Goal: Task Accomplishment & Management: Use online tool/utility

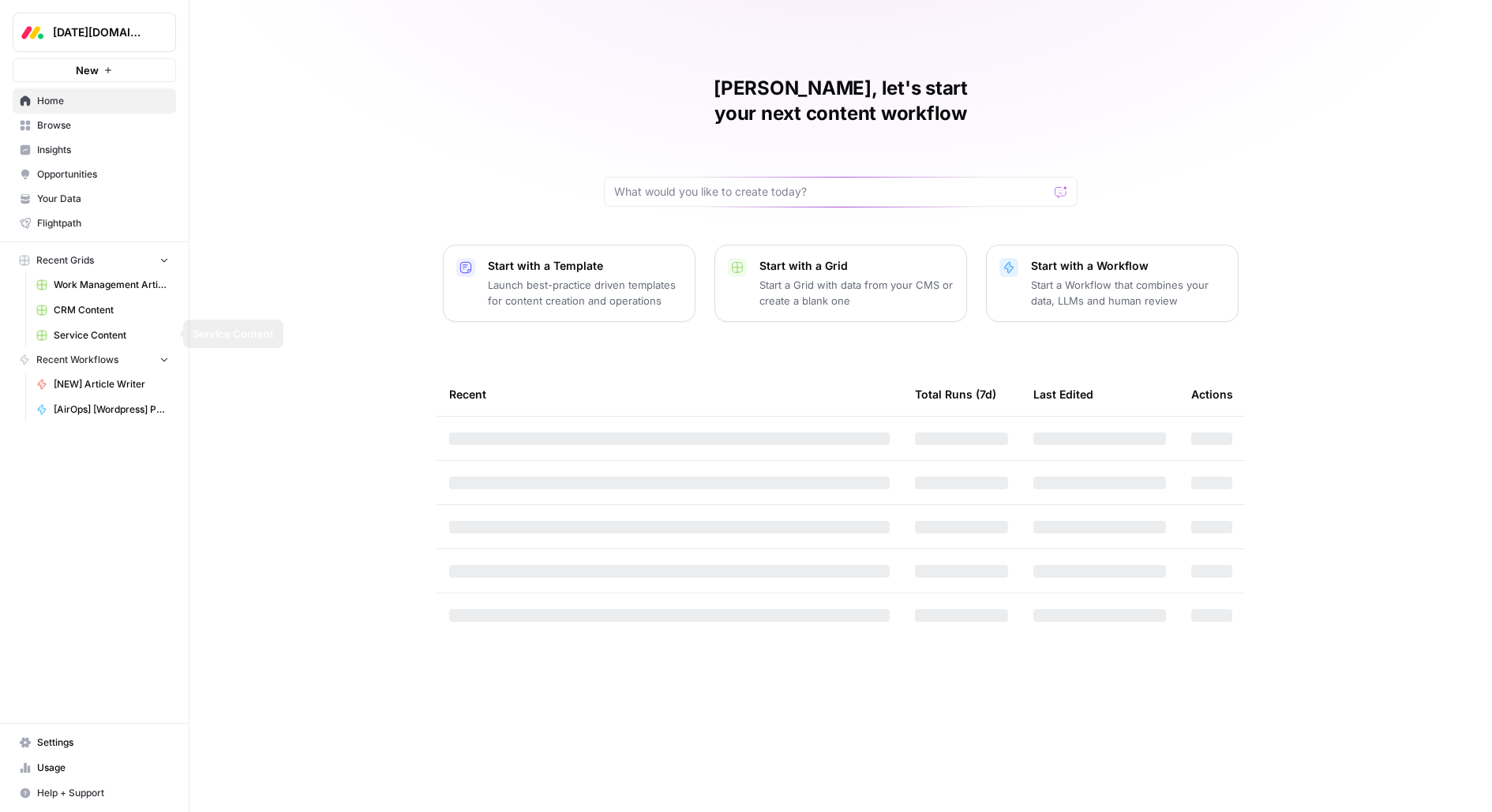
click at [94, 35] on span "Monday.com" at bounding box center [100, 32] width 96 height 16
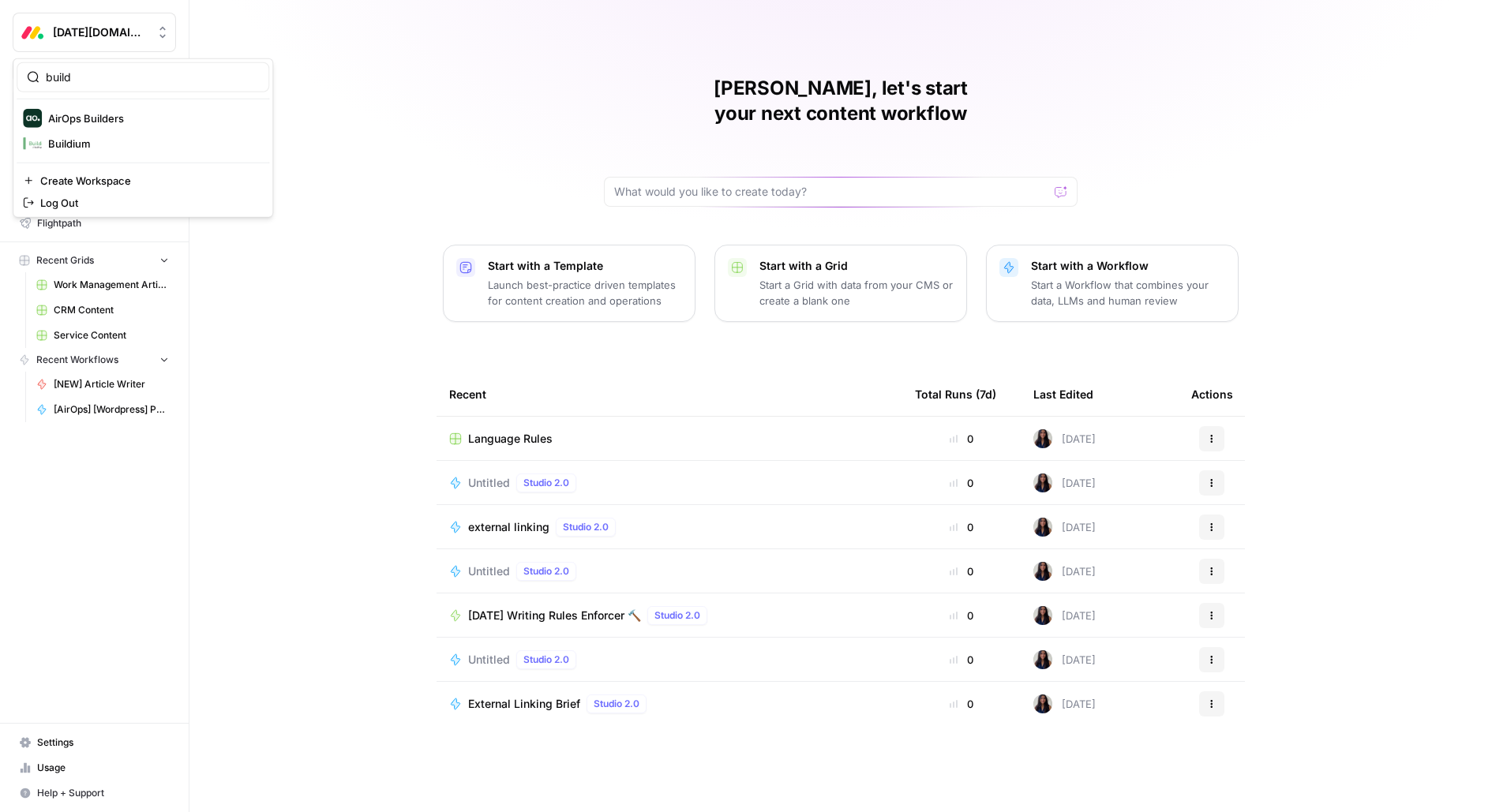
type input "build"
click button "AirOps Builders" at bounding box center [142, 118] width 252 height 25
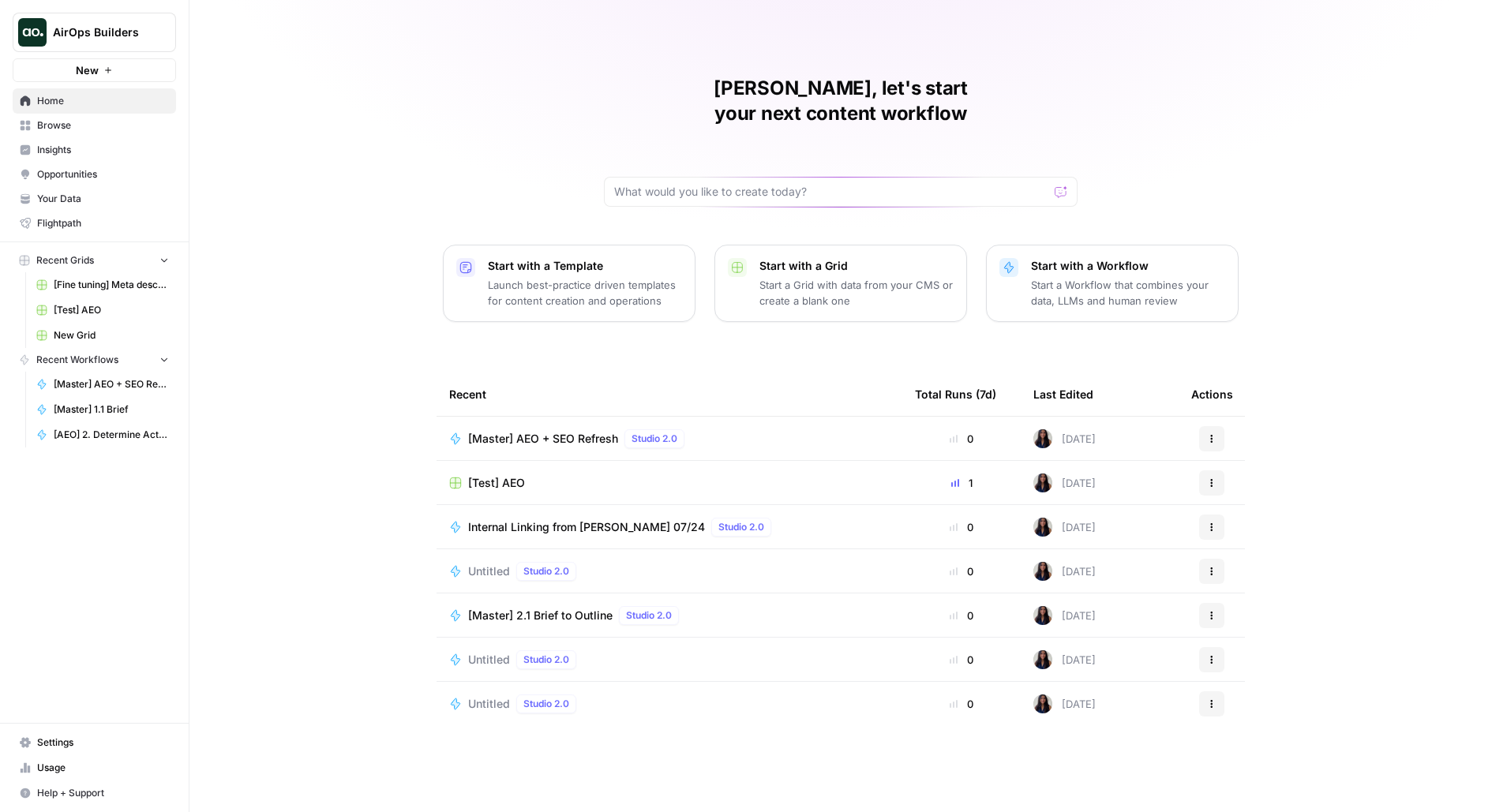
click at [87, 132] on link "Browse" at bounding box center [94, 126] width 163 height 25
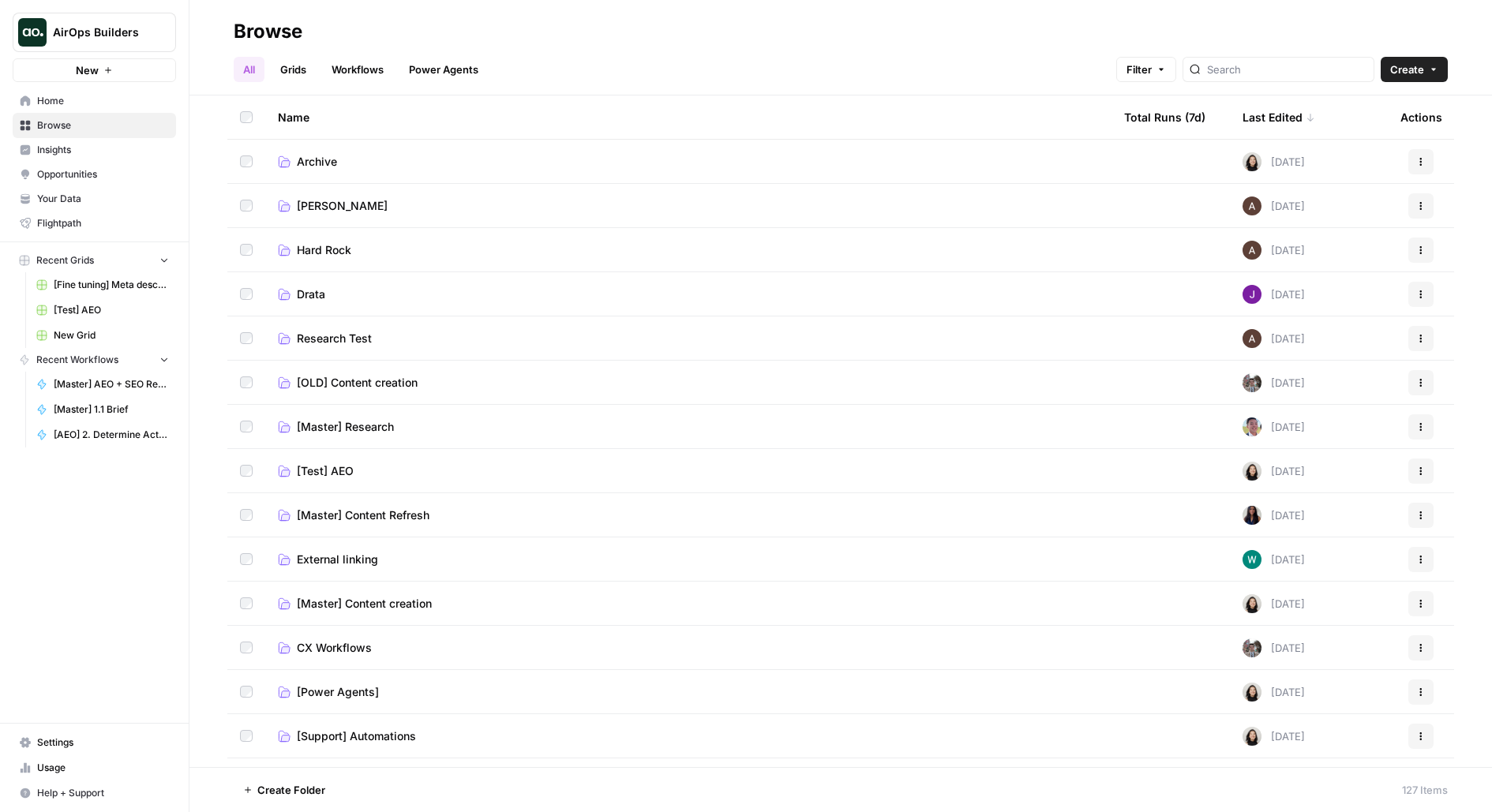
scroll to position [45, 0]
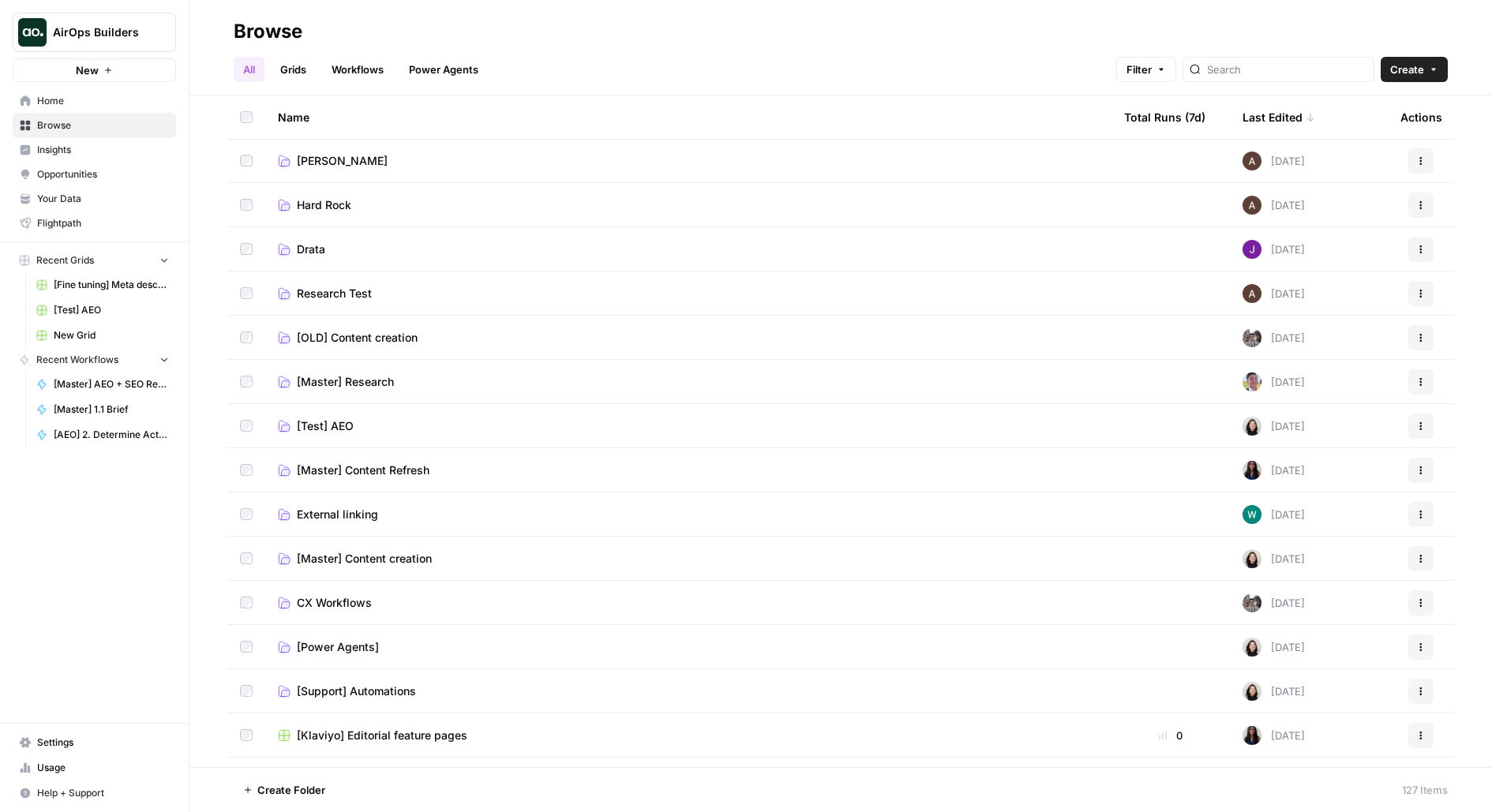
click at [339, 474] on span "[Master] Content Refresh" at bounding box center [362, 470] width 132 height 16
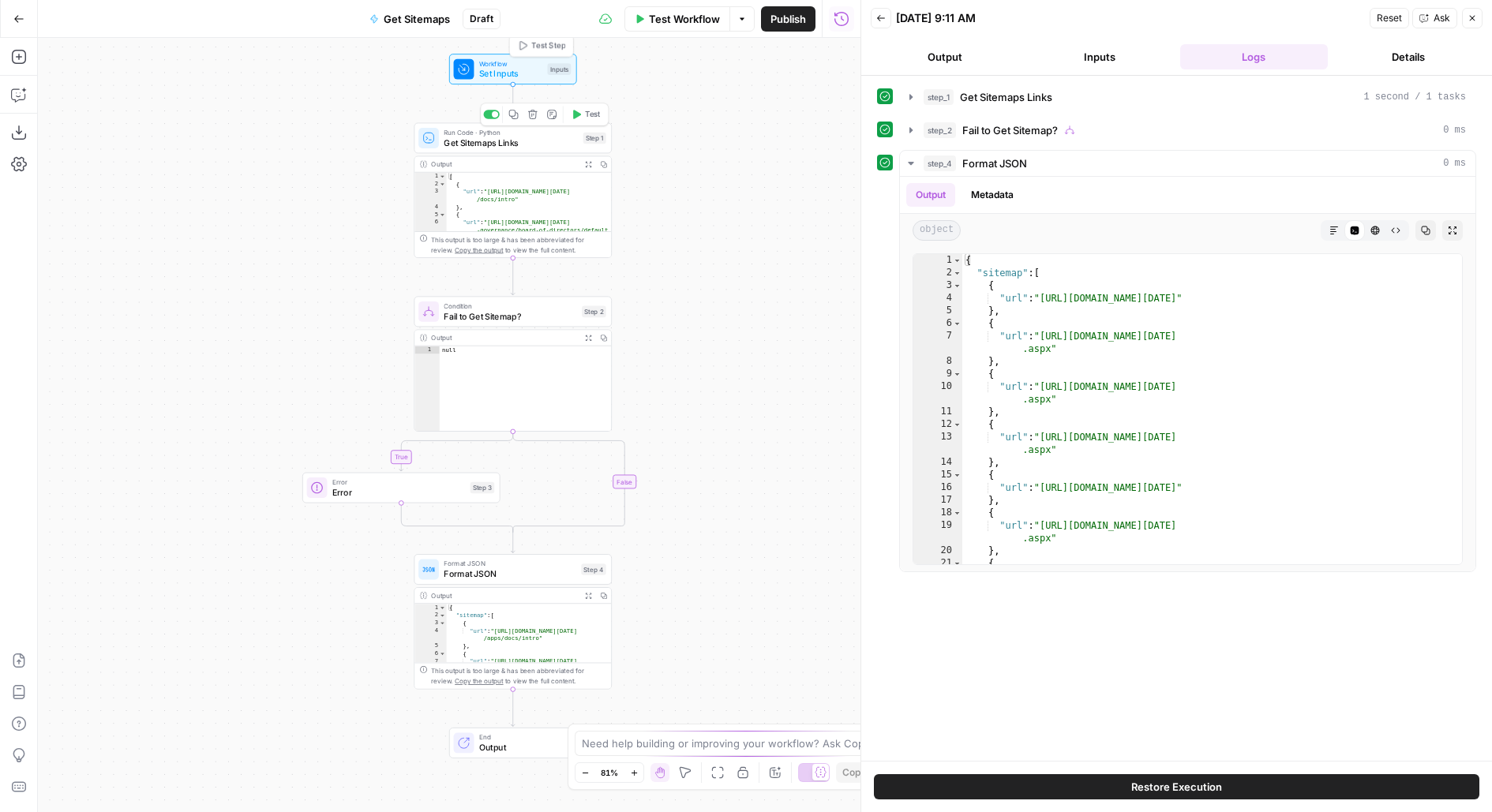
click at [564, 72] on div "Inputs" at bounding box center [559, 69] width 23 height 12
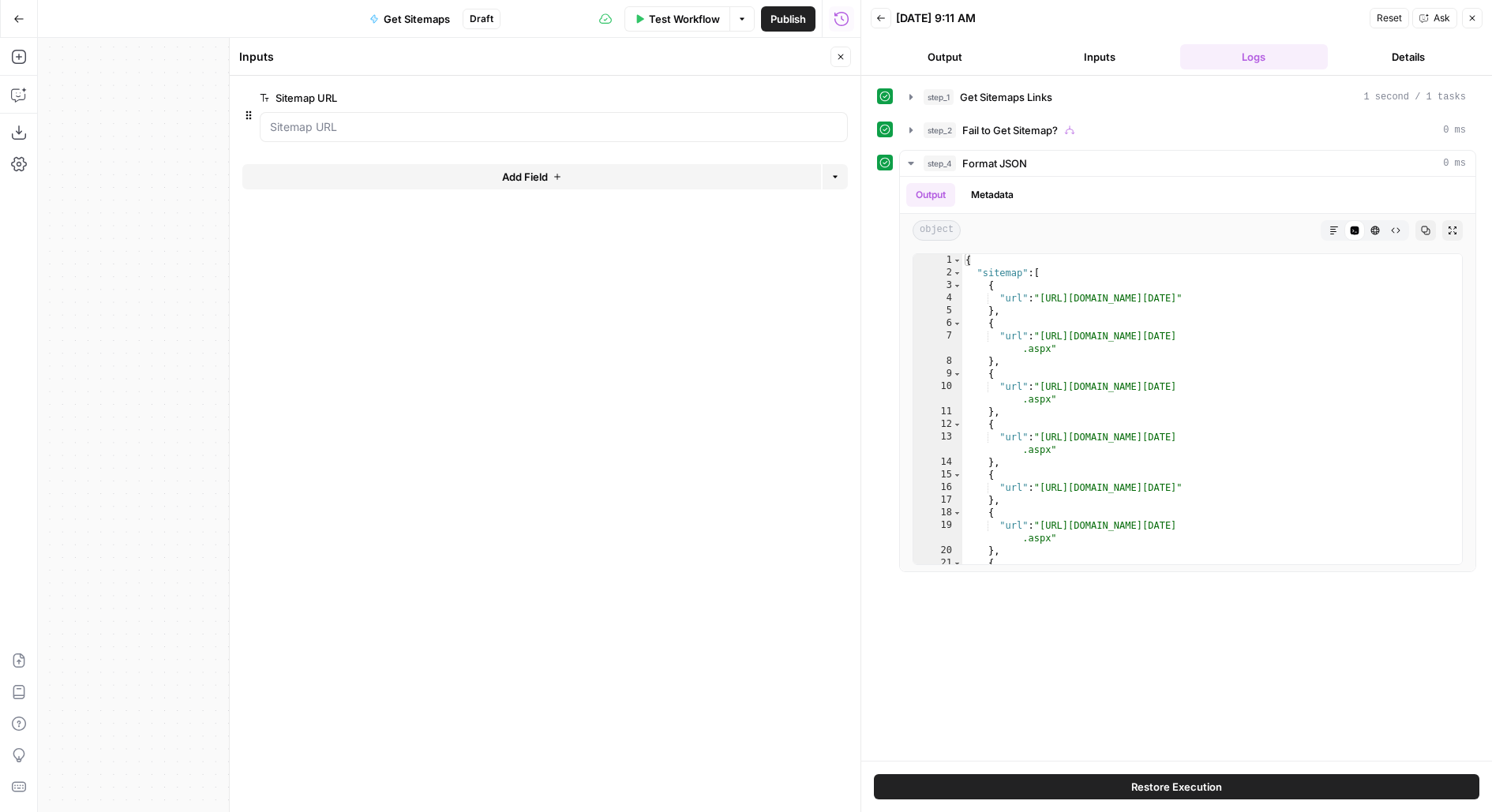
click at [845, 58] on icon "button" at bounding box center [841, 57] width 9 height 9
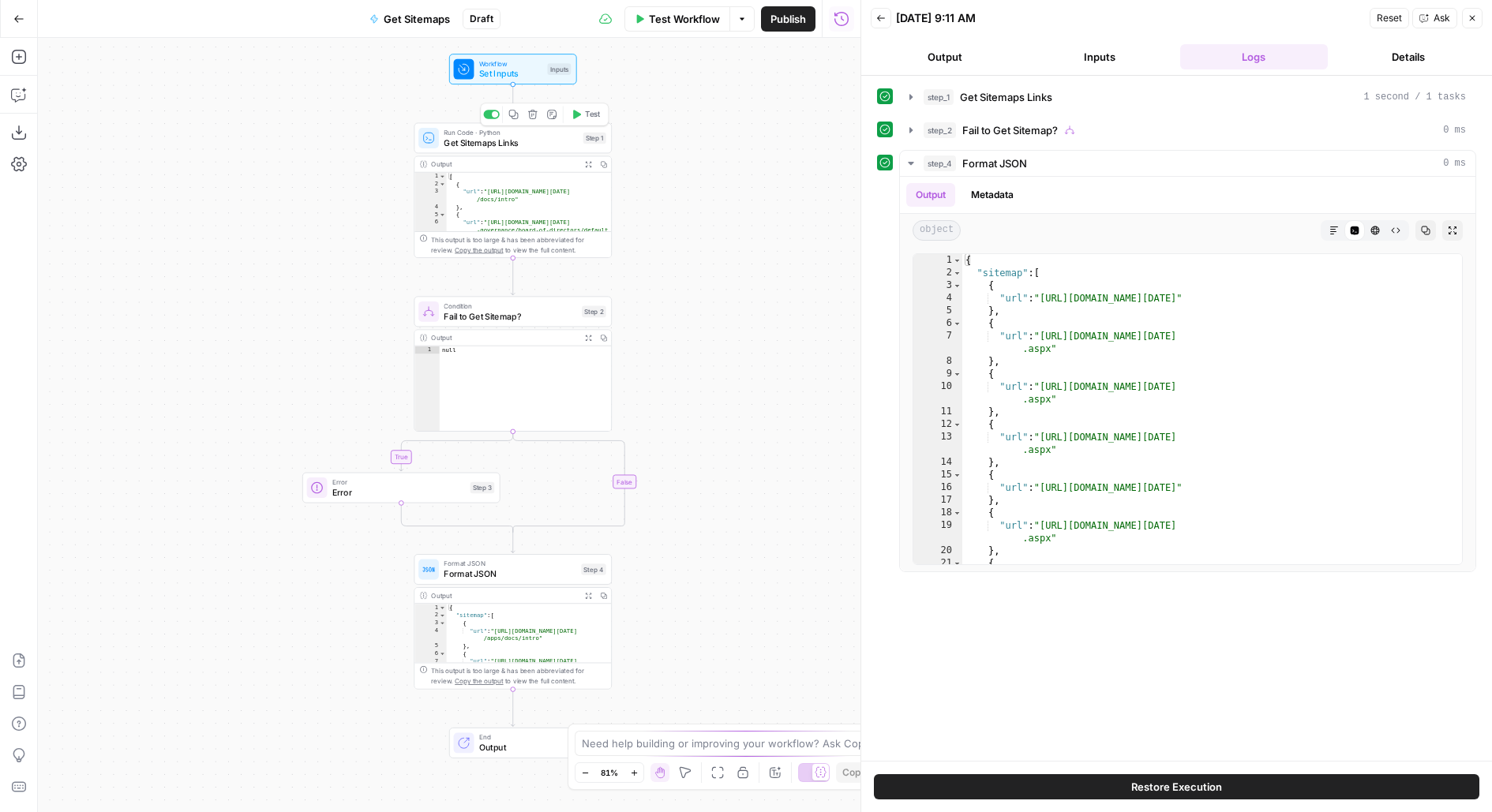
click at [576, 146] on span "Get Sitemaps Links" at bounding box center [511, 142] width 134 height 12
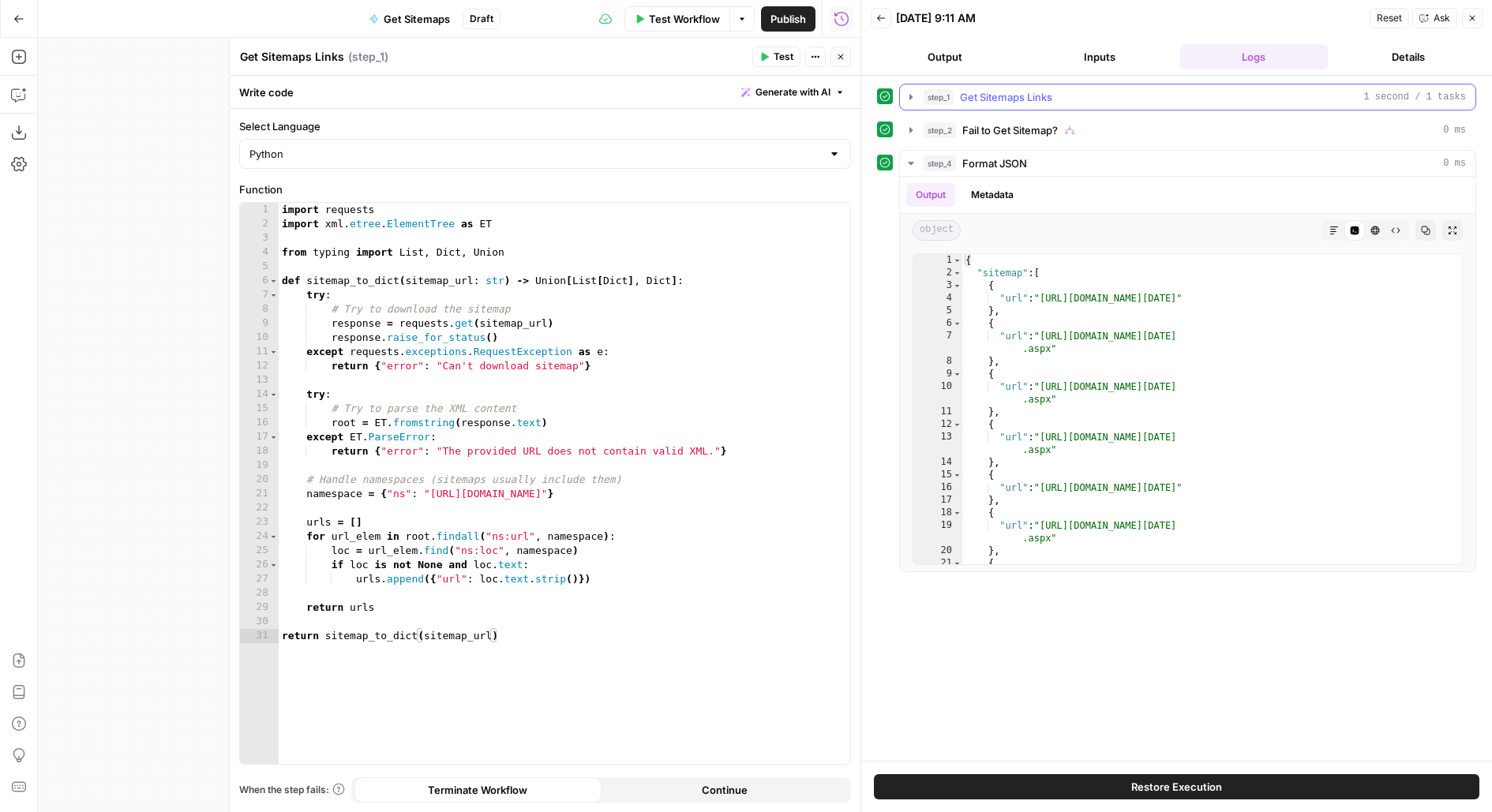
click at [1034, 93] on span "Get Sitemaps Links" at bounding box center [1005, 97] width 92 height 16
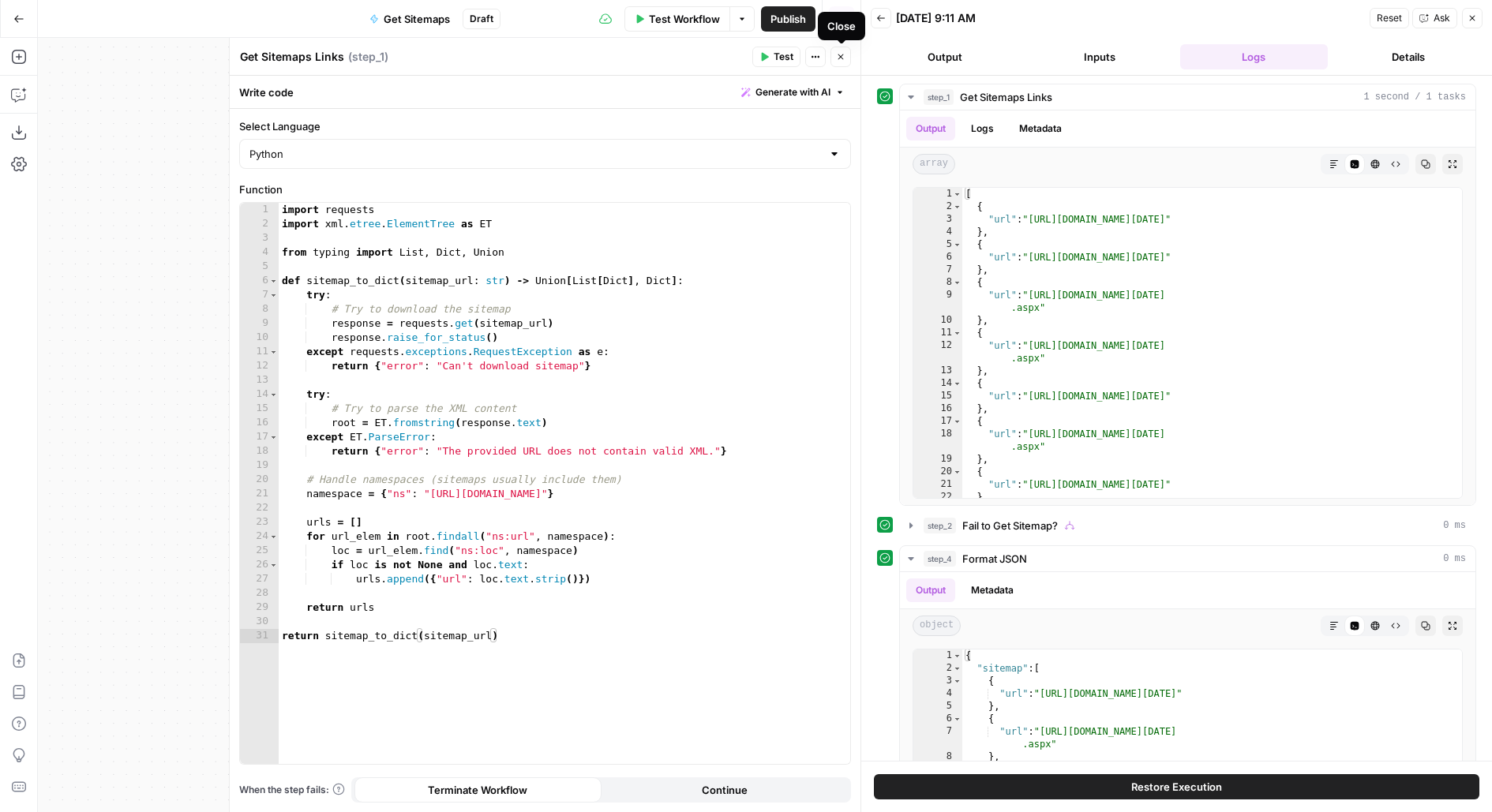
click at [839, 52] on icon "button" at bounding box center [841, 57] width 9 height 9
